Goal: Check status: Check status

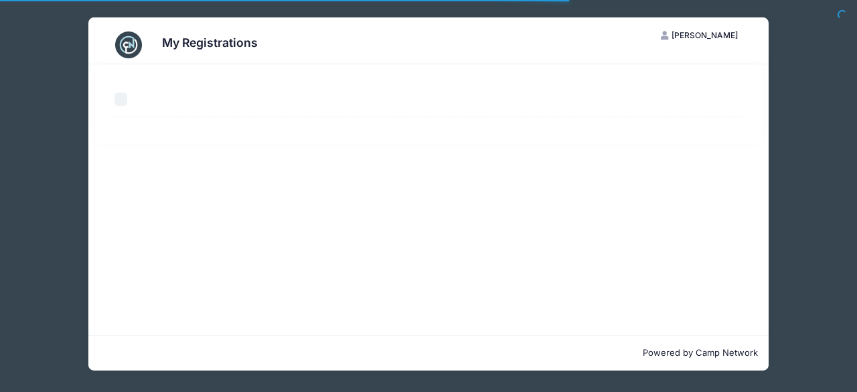
select select "50"
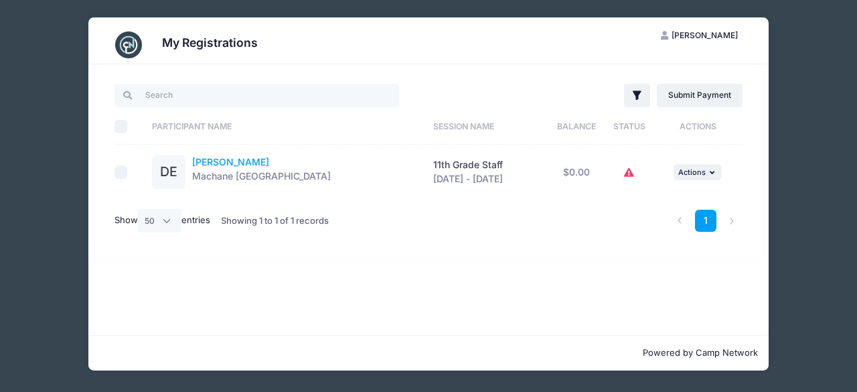
click at [212, 161] on link "[PERSON_NAME]" at bounding box center [230, 161] width 77 height 11
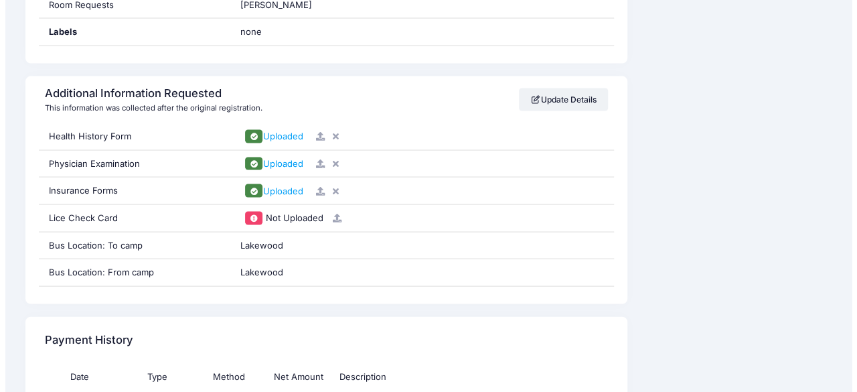
scroll to position [1283, 0]
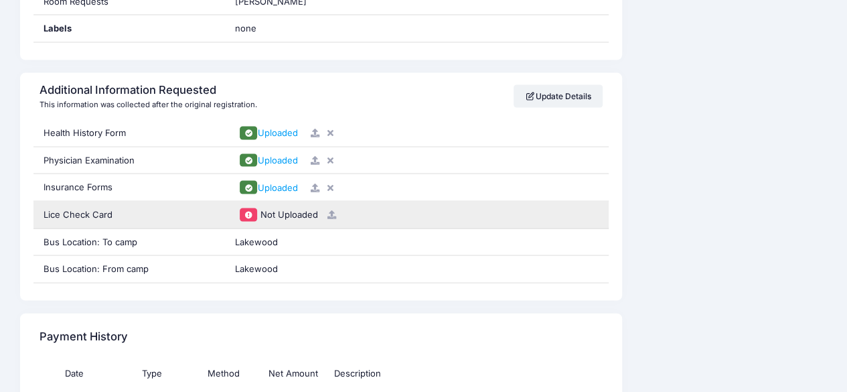
click at [332, 210] on icon at bounding box center [331, 214] width 11 height 9
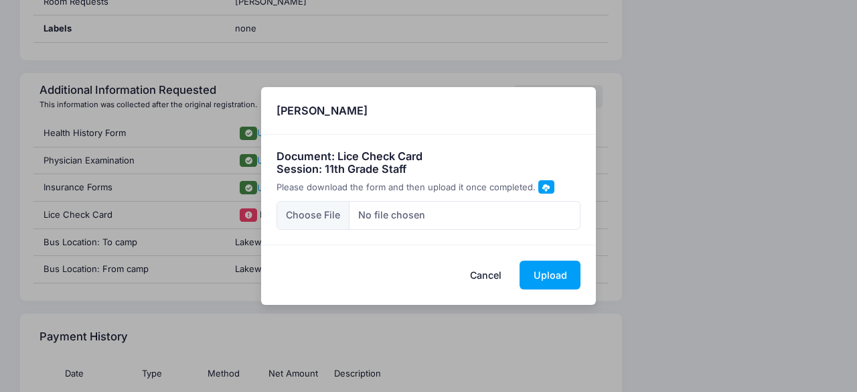
click at [545, 187] on span at bounding box center [545, 186] width 7 height 7
